Goal: Find specific page/section: Find specific page/section

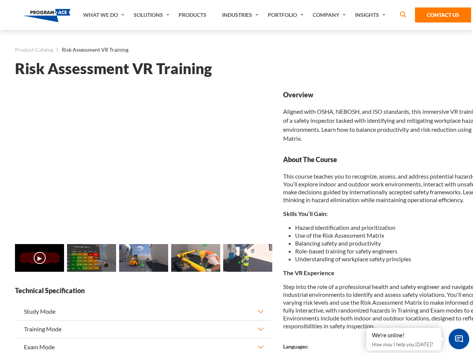
click at [152, 15] on link "Solutions" at bounding box center [152, 15] width 45 height 30
click at [0, 0] on div "AI & Computer Vision Solutions Computer Vision Quality Control AI tools for fas…" at bounding box center [0, 0] width 0 height 0
click at [0, 0] on div "AI & Computer Vision Solutions Virtual Training Solutions Virtual Tour Solution…" at bounding box center [0, 0] width 0 height 0
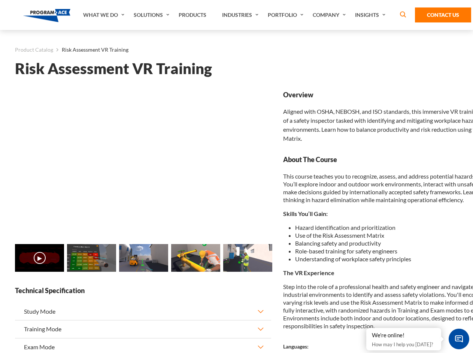
click at [0, 0] on div "AI & Computer Vision Solutions Virtual Training Solutions Virtual Tour Solution…" at bounding box center [0, 0] width 0 height 0
click at [0, 0] on div "AI & Computer Vision Solutions Computer Vision Quality Control AI tools for fas…" at bounding box center [0, 0] width 0 height 0
